Goal: Task Accomplishment & Management: Manage account settings

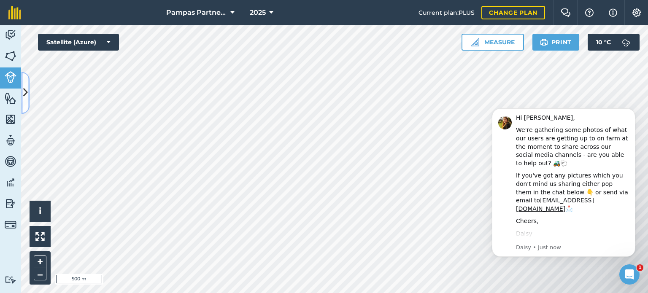
click at [24, 95] on icon at bounding box center [25, 93] width 5 height 15
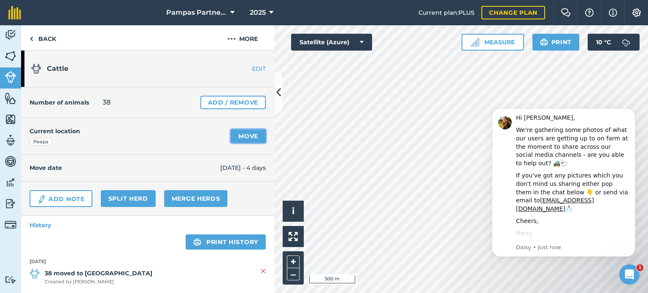
click at [241, 135] on link "Move" at bounding box center [248, 137] width 35 height 14
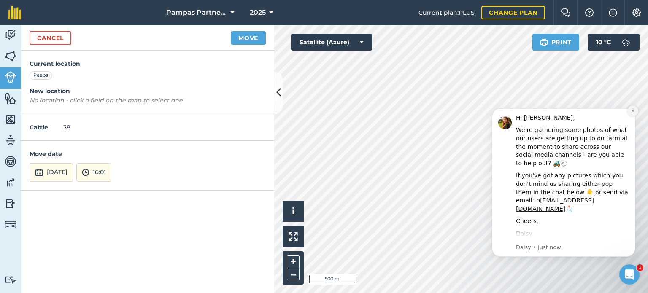
click at [634, 112] on icon "Dismiss notification" at bounding box center [632, 110] width 3 height 3
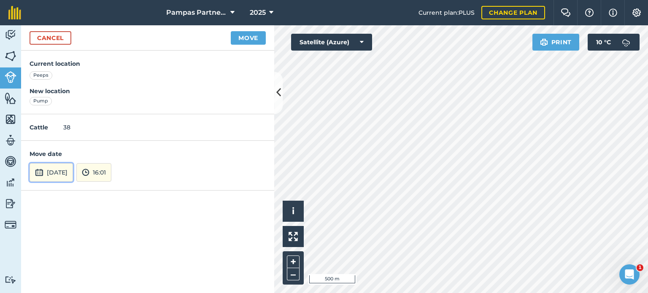
click at [41, 171] on img at bounding box center [39, 173] width 8 height 10
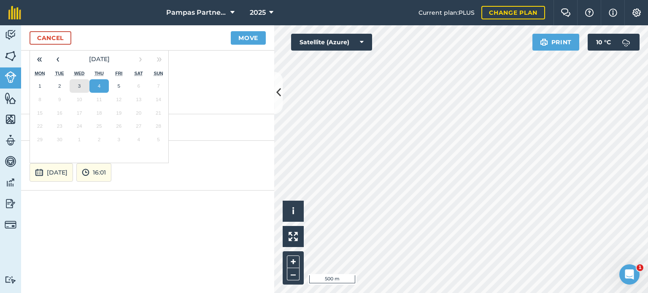
click at [79, 84] on abbr "3" at bounding box center [79, 85] width 3 height 5
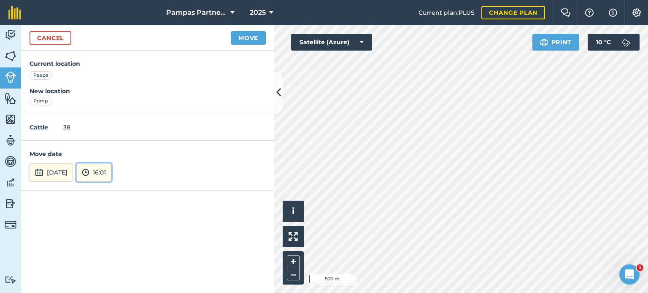
click at [89, 168] on img at bounding box center [86, 173] width 8 height 10
click at [114, 92] on button "09:30" at bounding box center [97, 92] width 40 height 14
click at [248, 38] on button "Move" at bounding box center [248, 38] width 35 height 14
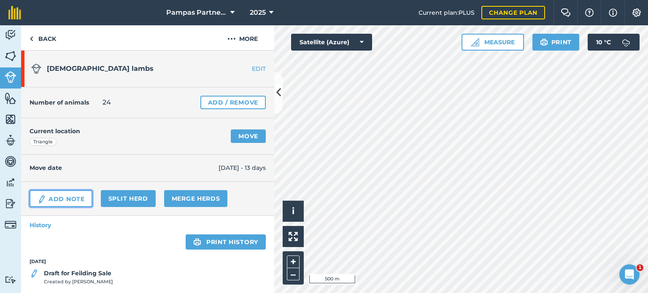
click at [62, 200] on link "Add Note" at bounding box center [61, 198] width 63 height 17
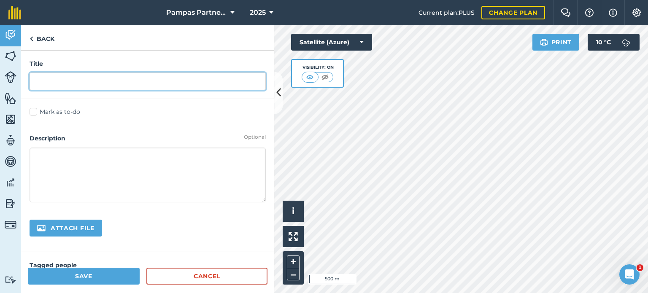
click at [48, 76] on input "text" at bounding box center [148, 82] width 236 height 18
type input "Shearing"
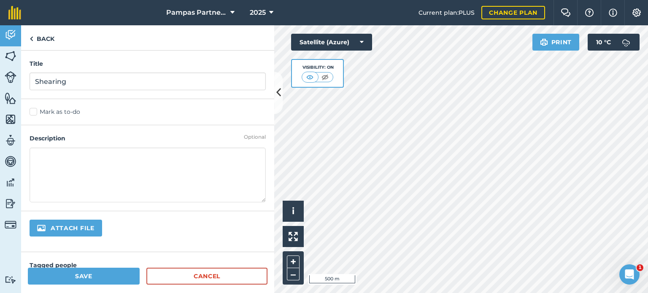
click at [54, 159] on textarea at bounding box center [148, 175] width 236 height 55
type textarea "C"
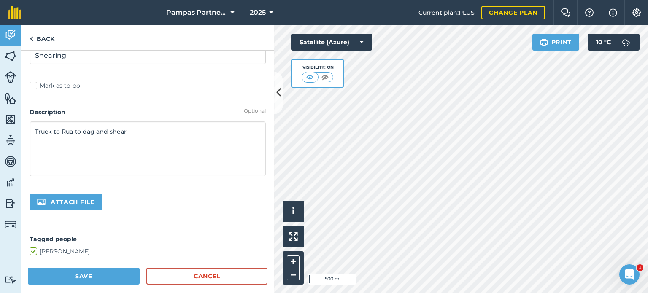
scroll to position [49, 0]
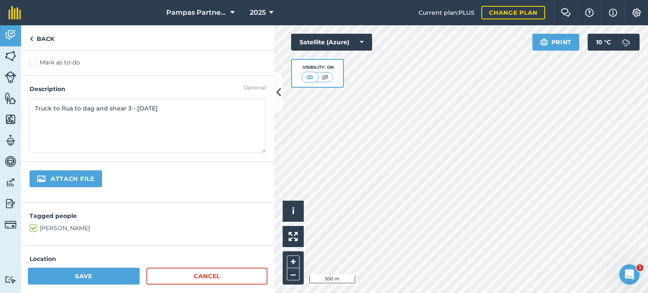
click at [135, 109] on textarea "Truck to Rua to dag and shear 3 - [DATE]" at bounding box center [148, 125] width 236 height 55
type textarea "Truck to Rua to dag and shear 3-4/9/25"
click at [107, 276] on button "Save" at bounding box center [84, 276] width 112 height 17
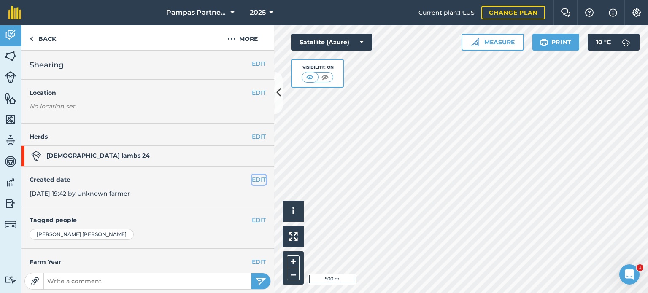
click at [252, 179] on button "EDIT" at bounding box center [259, 179] width 14 height 9
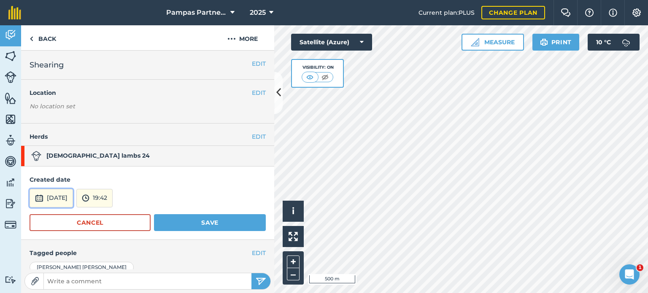
click at [39, 198] on img at bounding box center [39, 198] width 8 height 10
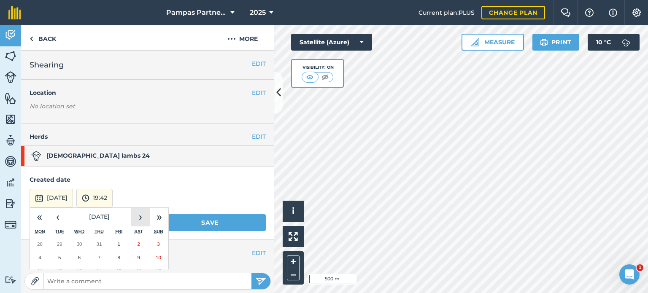
click at [141, 217] on button "›" at bounding box center [140, 217] width 19 height 19
click at [99, 241] on abbr "4" at bounding box center [99, 243] width 3 height 5
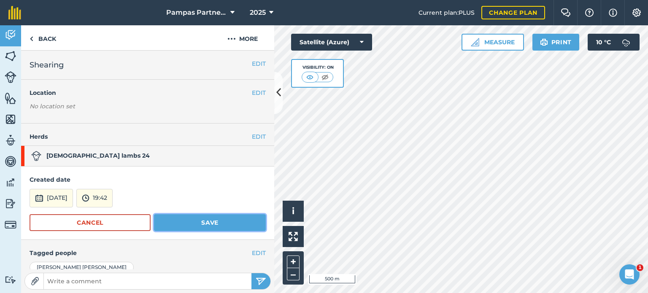
click at [179, 219] on button "Save" at bounding box center [210, 222] width 112 height 17
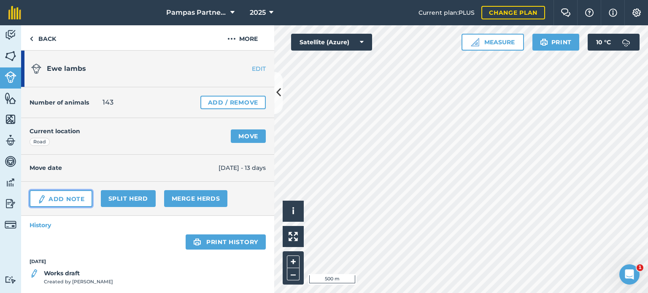
click at [54, 198] on link "Add Note" at bounding box center [61, 198] width 63 height 17
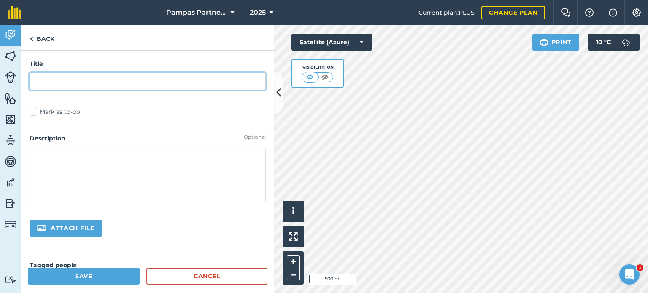
click at [54, 84] on input "text" at bounding box center [148, 82] width 236 height 18
type input "Shearing"
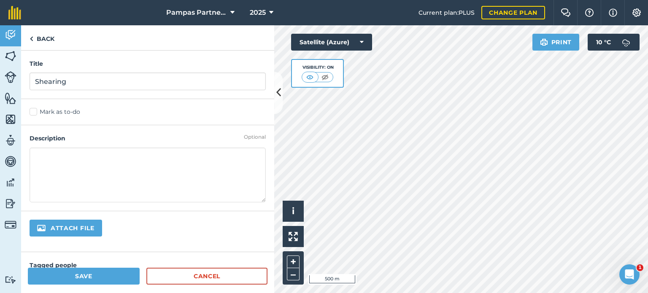
click at [57, 162] on textarea at bounding box center [148, 175] width 236 height 55
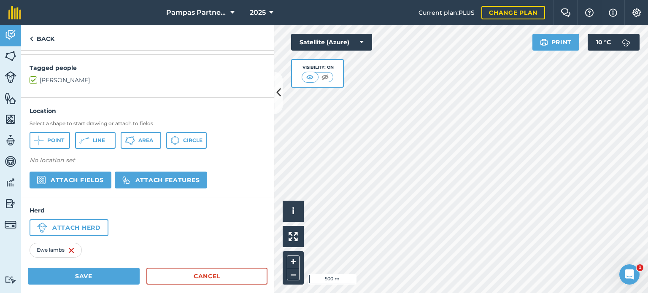
scroll to position [206, 0]
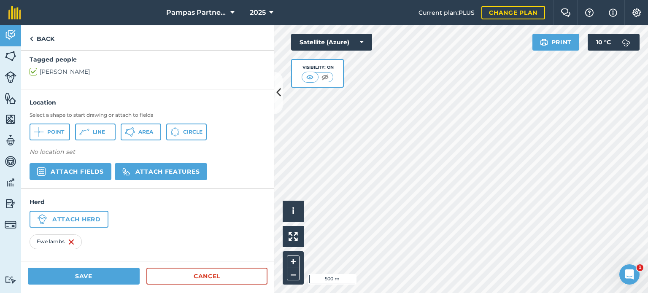
type textarea "Truck to Rua to dag and shear"
click at [60, 274] on button "Save" at bounding box center [84, 276] width 112 height 17
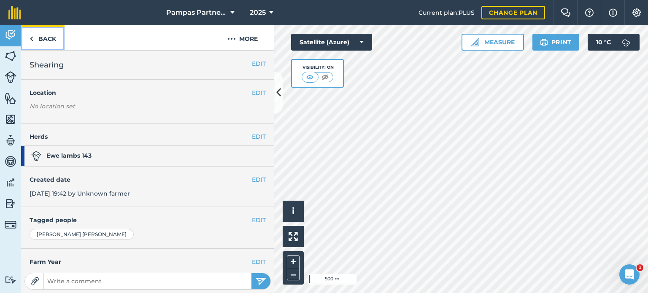
click at [50, 37] on link "Back" at bounding box center [42, 37] width 43 height 25
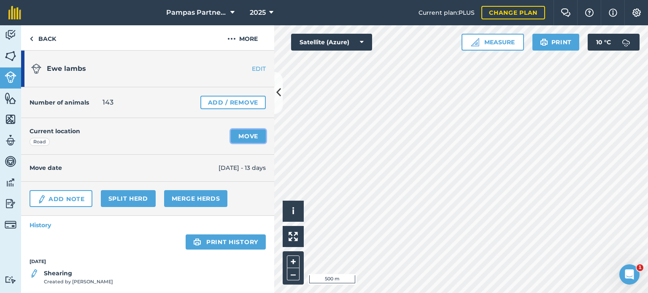
click at [241, 136] on link "Move" at bounding box center [248, 137] width 35 height 14
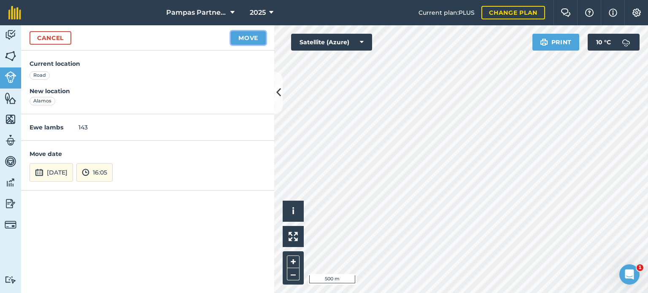
click at [256, 36] on button "Move" at bounding box center [248, 38] width 35 height 14
